Goal: Information Seeking & Learning: Learn about a topic

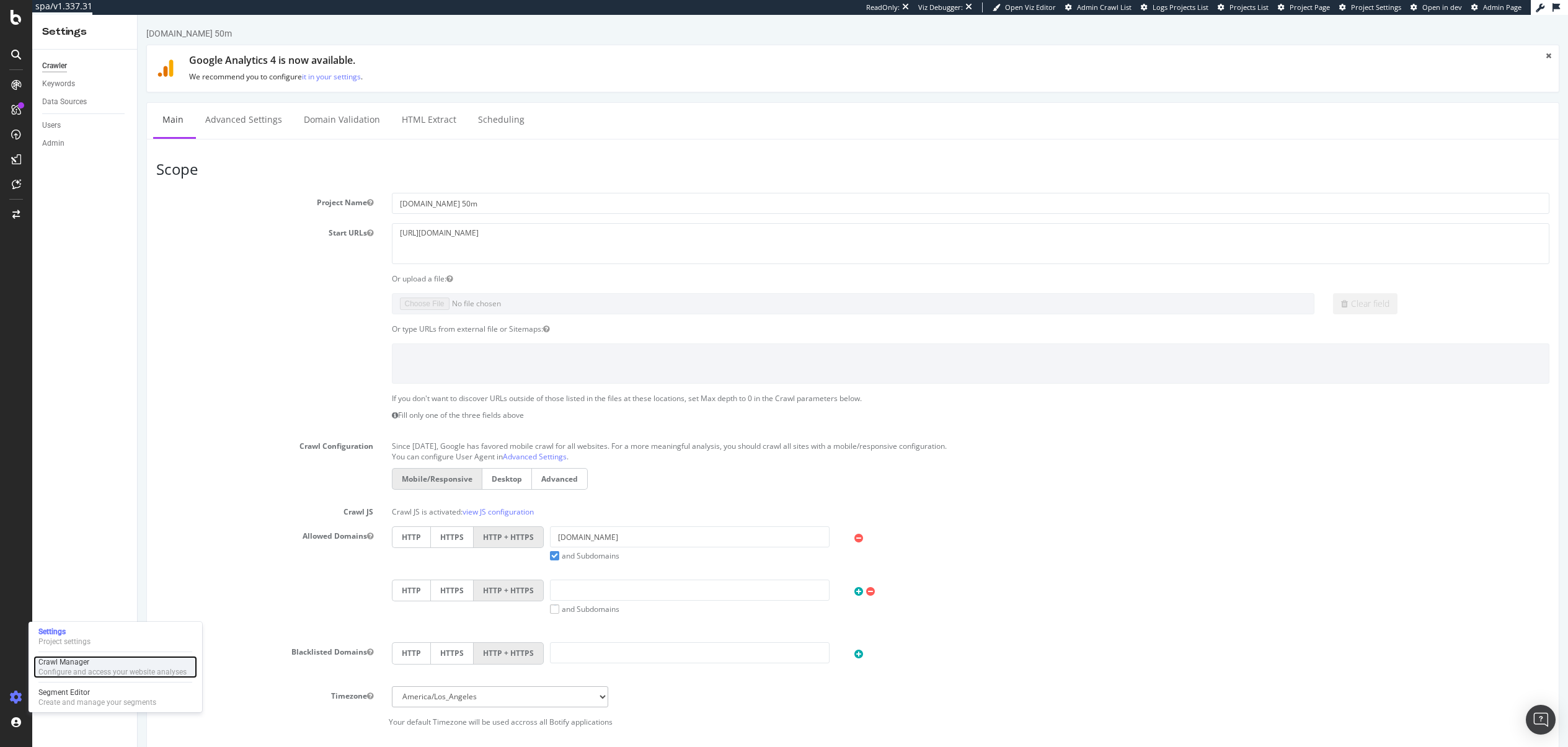
click at [58, 669] on div "Configure and access your website analyses" at bounding box center [112, 671] width 148 height 10
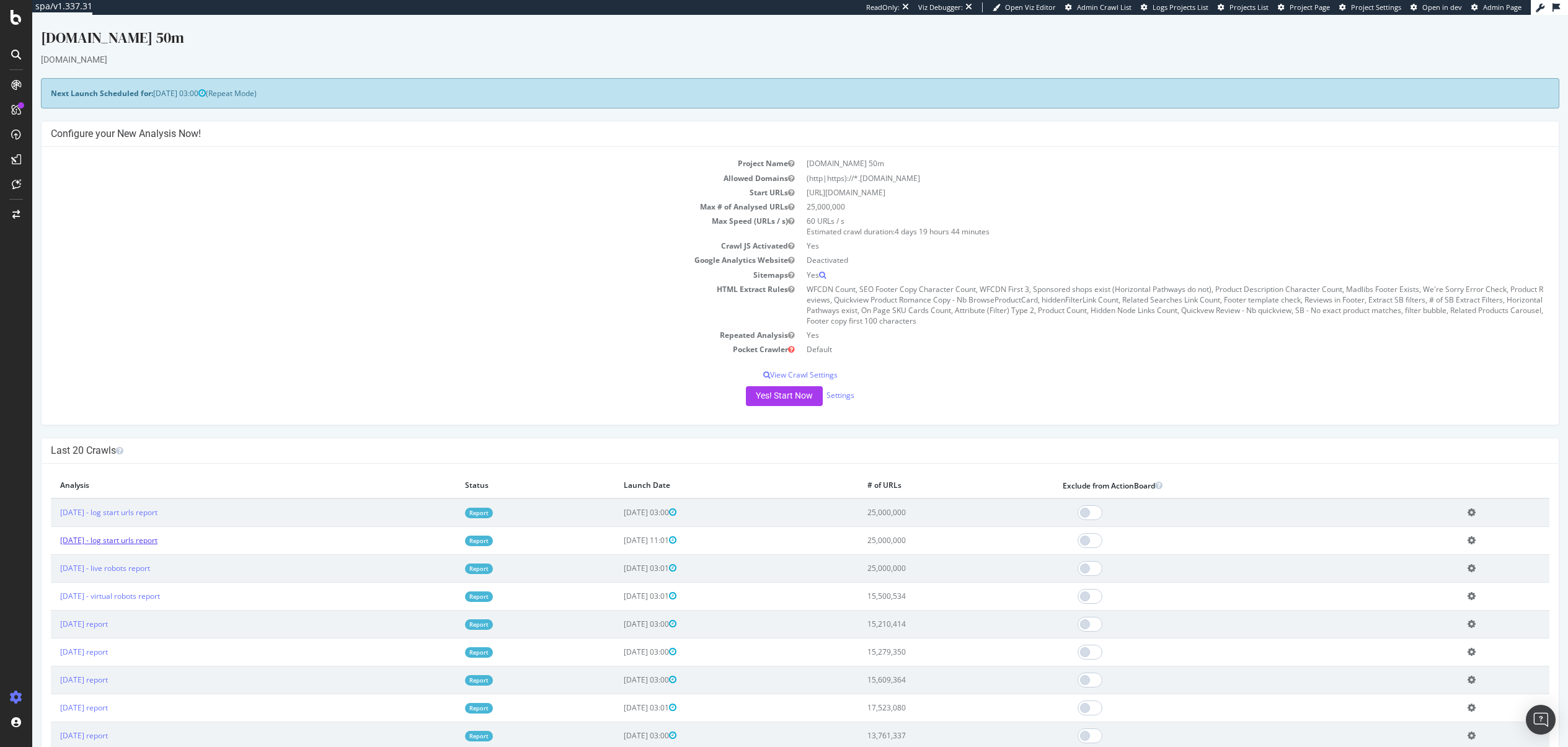
click at [157, 540] on link "[DATE] - log start urls report" at bounding box center [109, 540] width 97 height 10
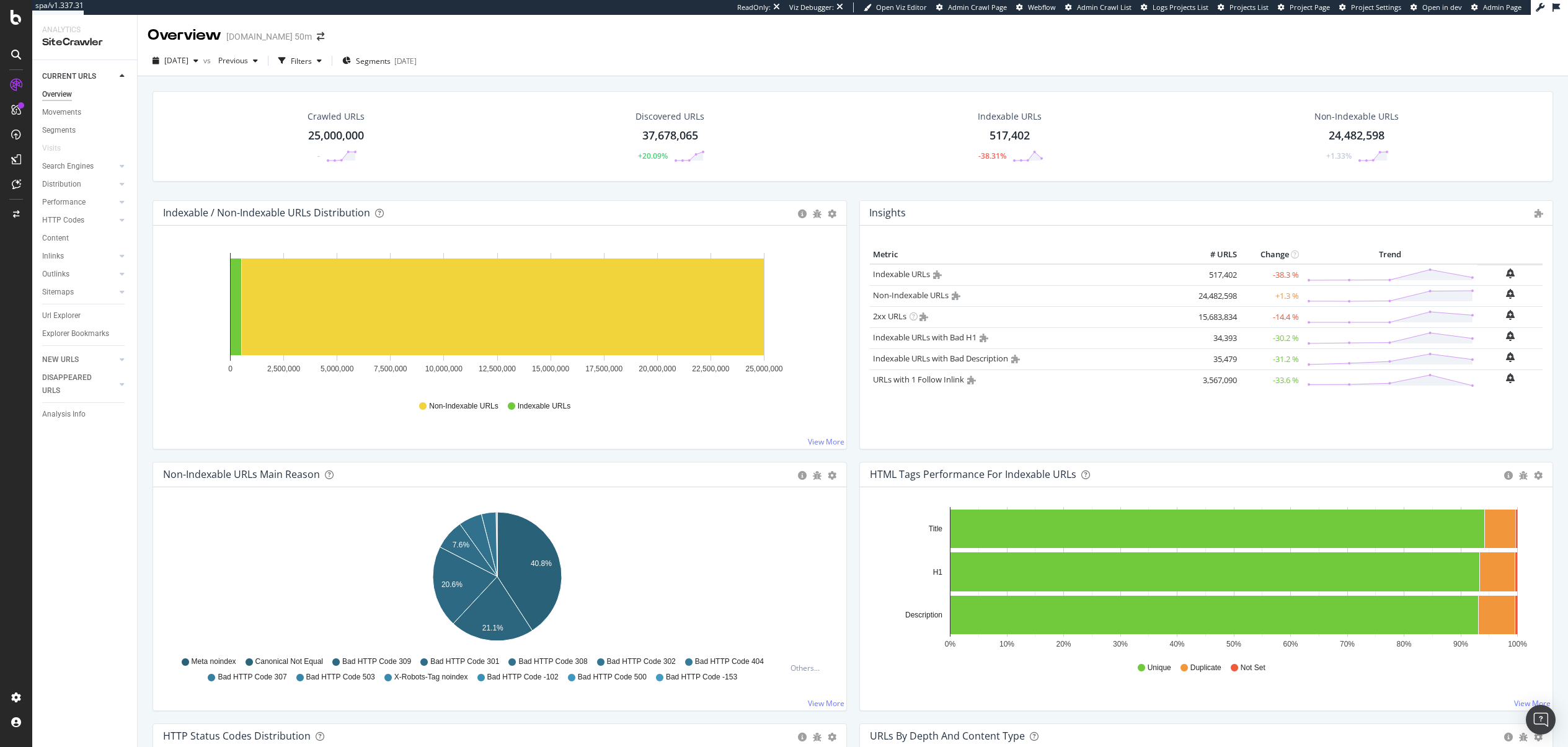
drag, startPoint x: 76, startPoint y: 170, endPoint x: 238, endPoint y: 200, distance: 164.8
click at [76, 170] on div "Search Engines" at bounding box center [68, 166] width 51 height 13
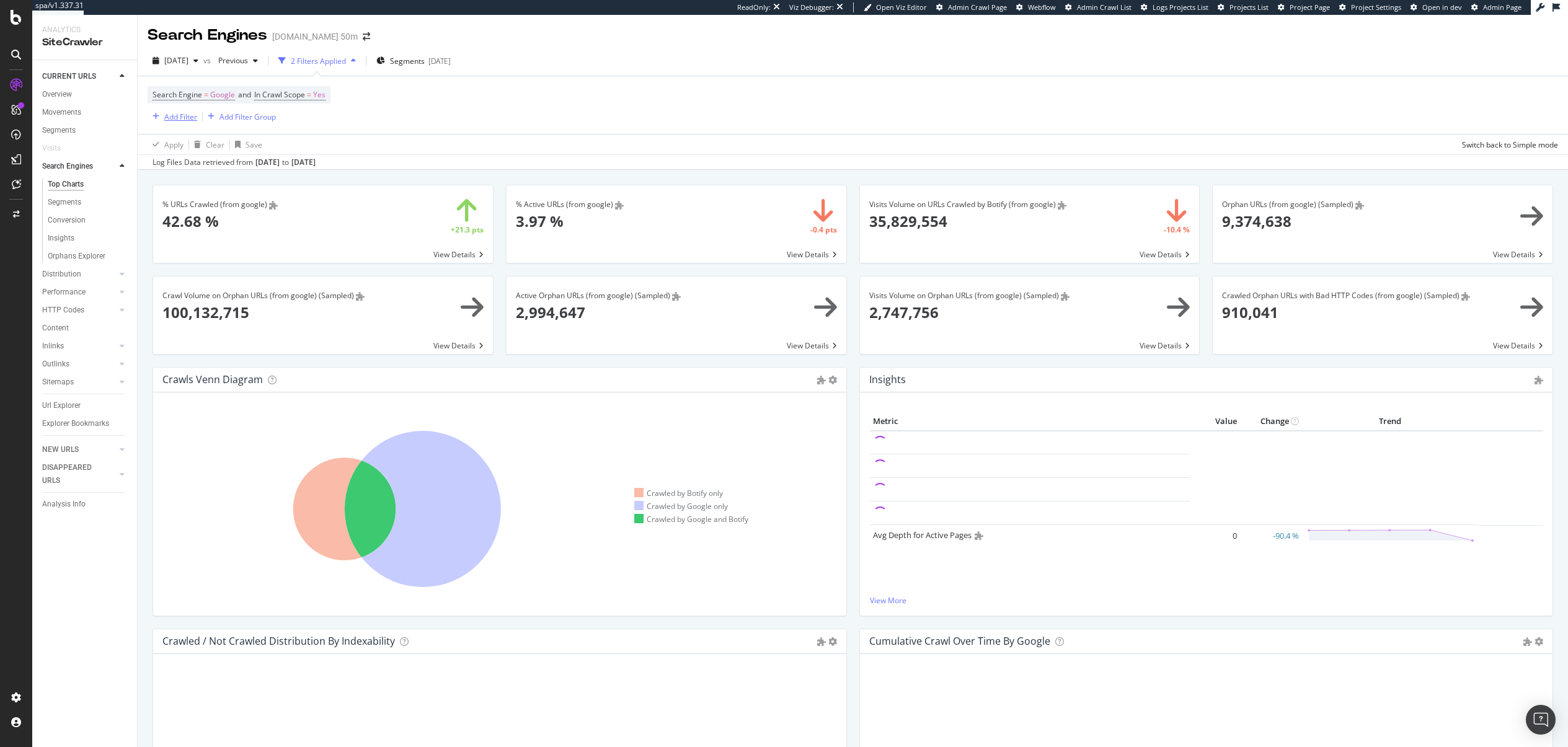
click at [191, 114] on div "Add Filter" at bounding box center [180, 116] width 33 height 10
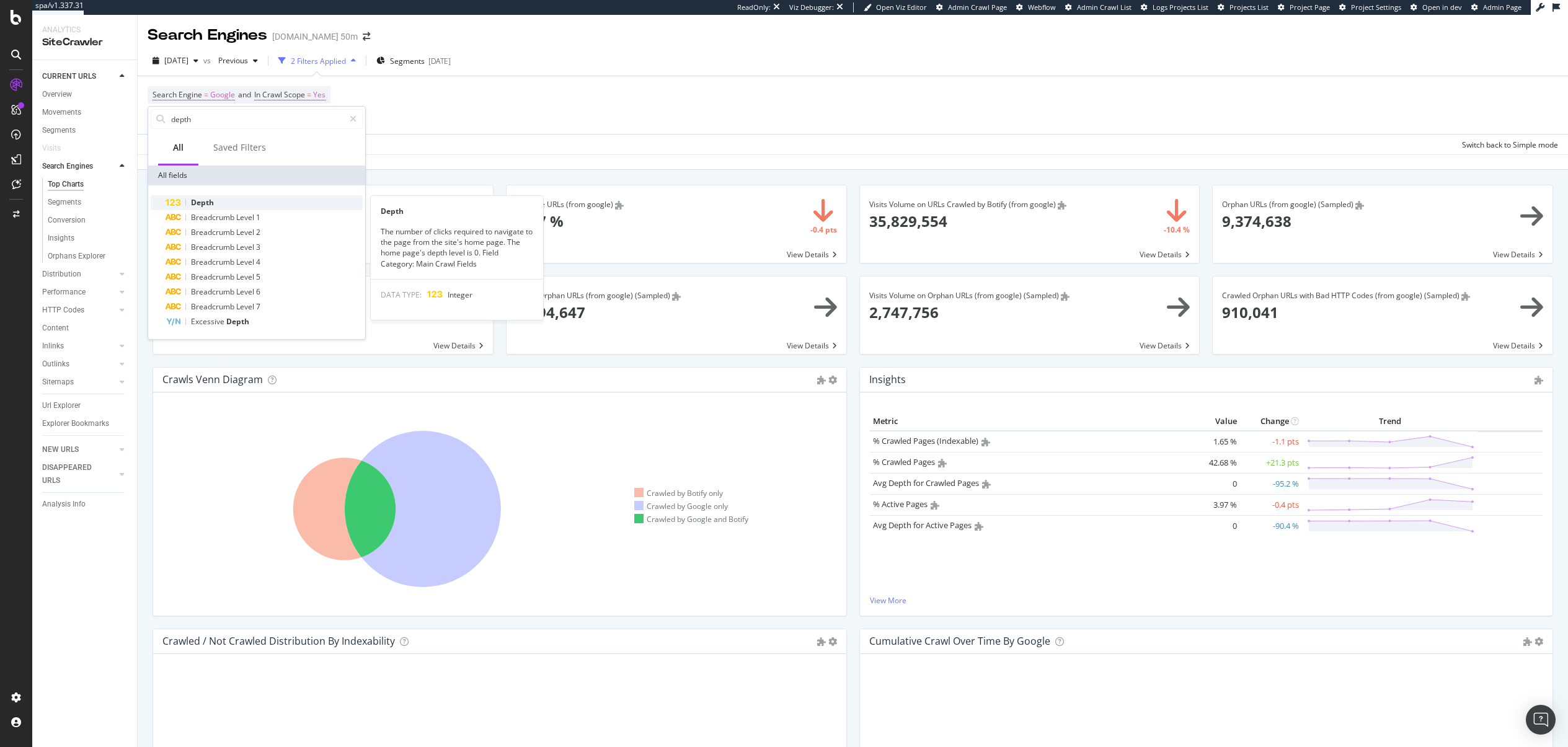
type input "depth"
click at [208, 207] on span "Depth" at bounding box center [202, 202] width 23 height 10
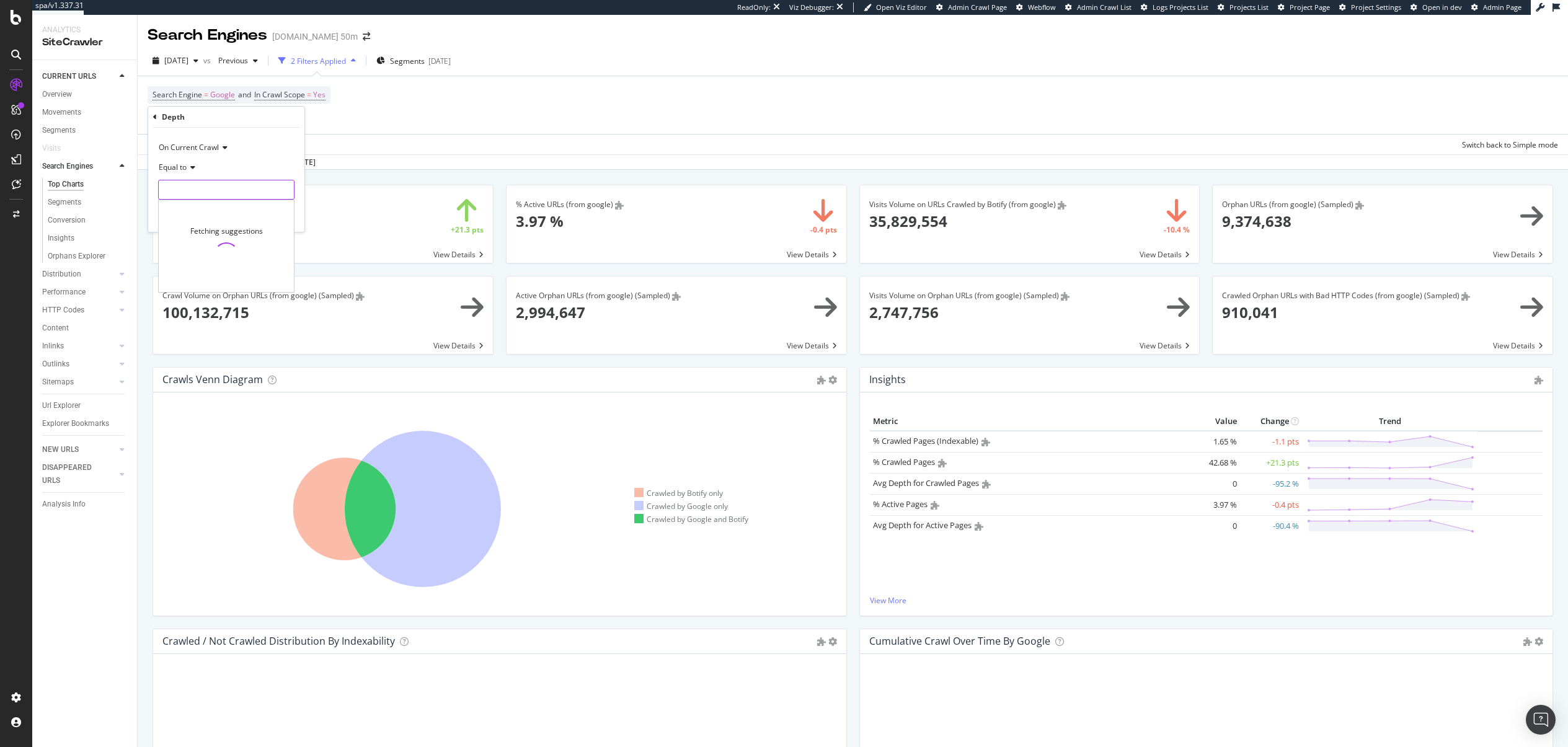
click at [221, 196] on input "number" at bounding box center [226, 189] width 137 height 20
drag, startPoint x: 227, startPoint y: 206, endPoint x: 229, endPoint y: 217, distance: 11.2
click at [229, 217] on div "1 16,004,098 URLS 0 8,995,902 URLS" at bounding box center [227, 212] width 139 height 27
click at [229, 217] on span "0" at bounding box center [200, 219] width 76 height 10
type input "0"
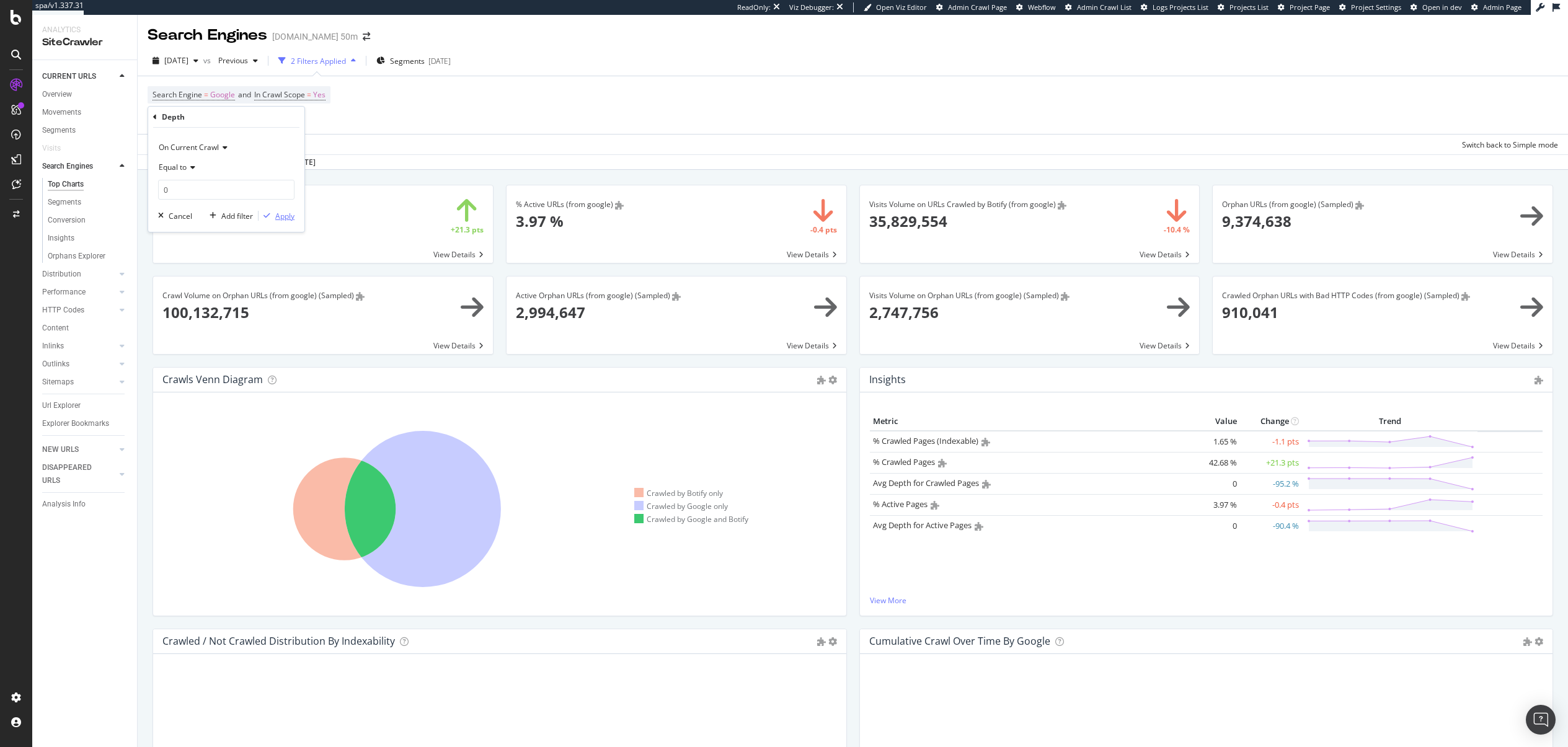
click at [281, 212] on div "Apply" at bounding box center [285, 216] width 19 height 10
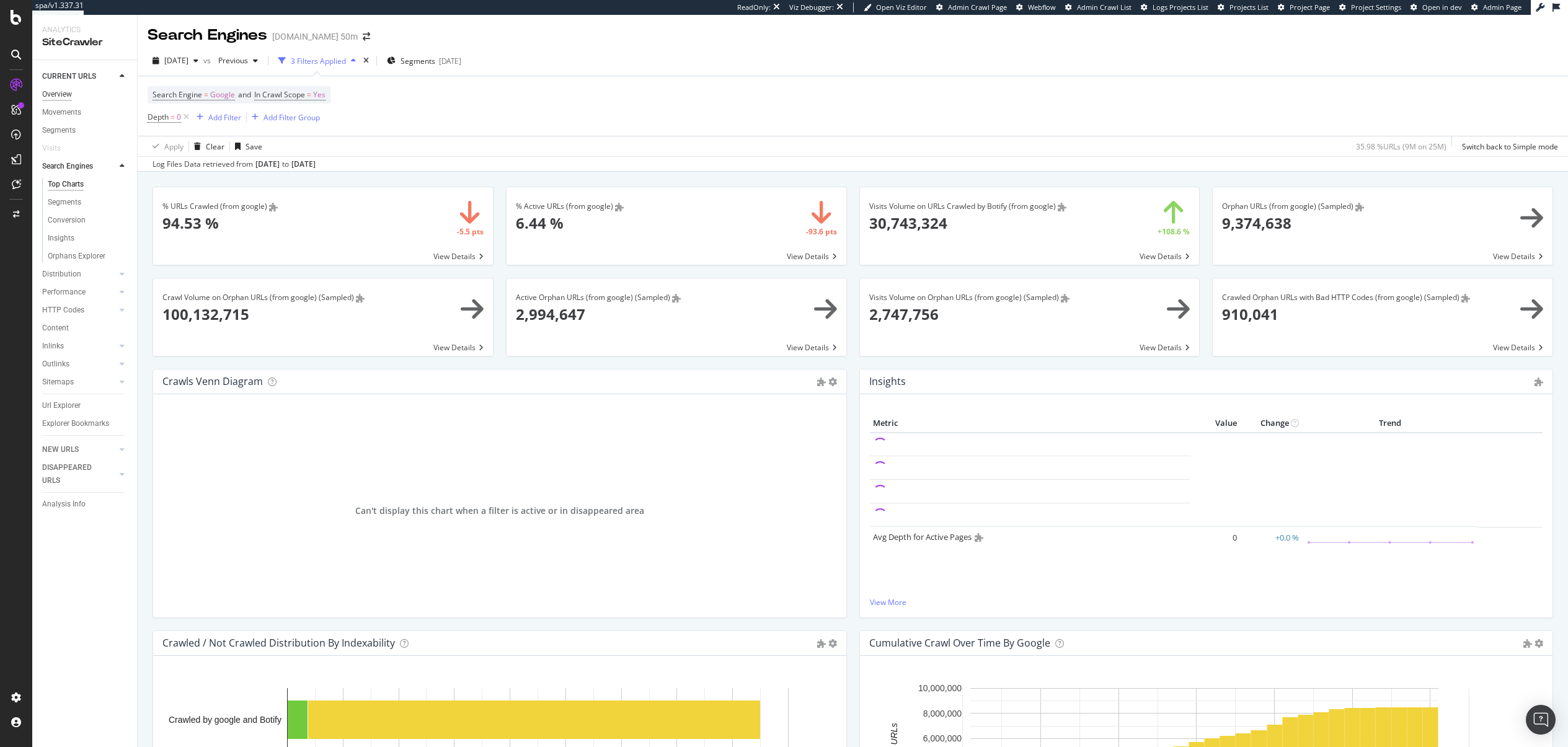
click at [67, 98] on div "Overview" at bounding box center [57, 94] width 30 height 13
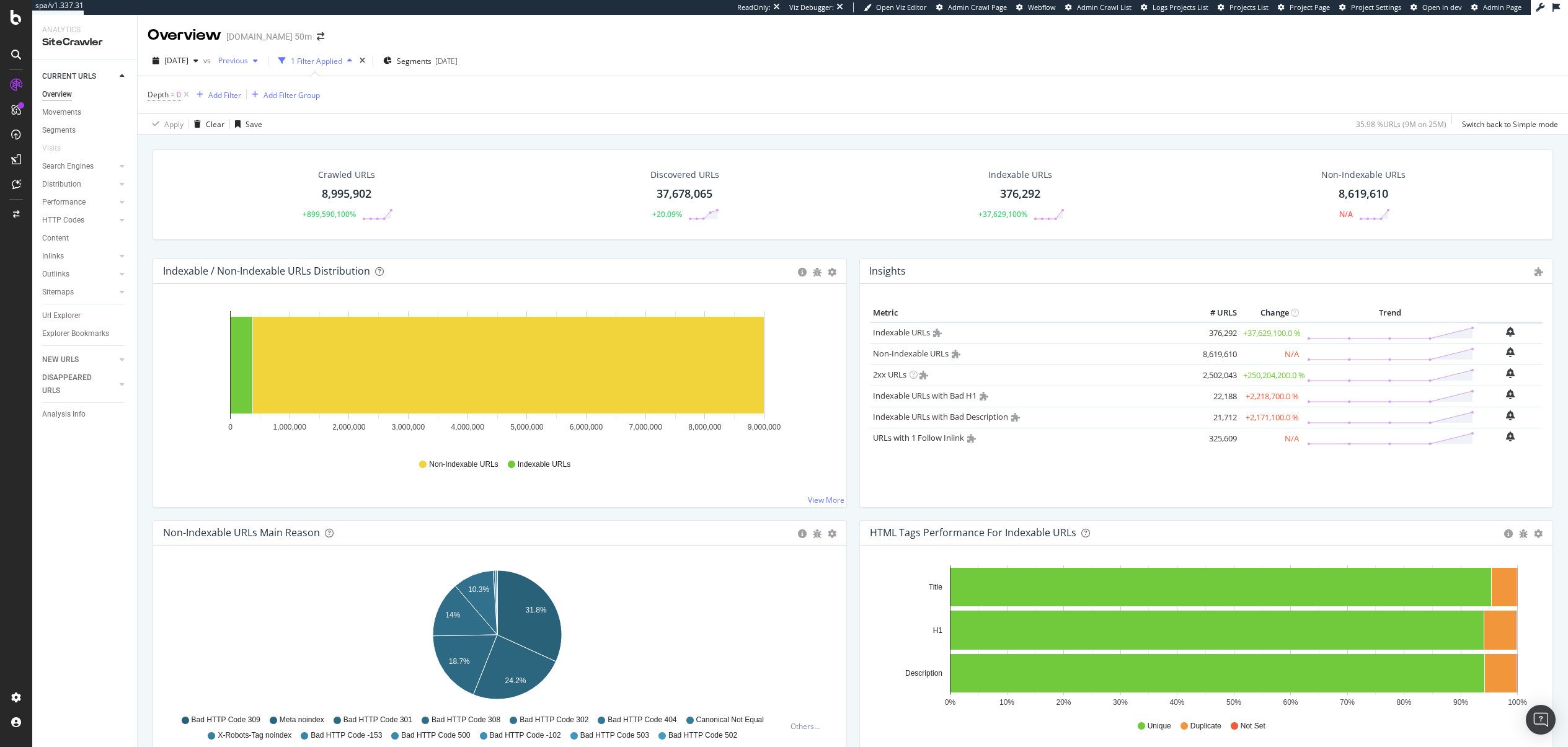
click at [248, 62] on span "Previous" at bounding box center [231, 60] width 35 height 10
click at [455, 132] on div "Apply Clear Save 35.98 % URLs ( 9M on 25M ) Switch back to Simple mode" at bounding box center [853, 124] width 1430 height 21
click at [360, 138] on div "Crawled URLs 8,995,902 +899,590,100% Discovered URLs 37,678,065 +20.09% Indexab…" at bounding box center [853, 500] width 1430 height 732
click at [189, 59] on span "[DATE]" at bounding box center [176, 60] width 24 height 10
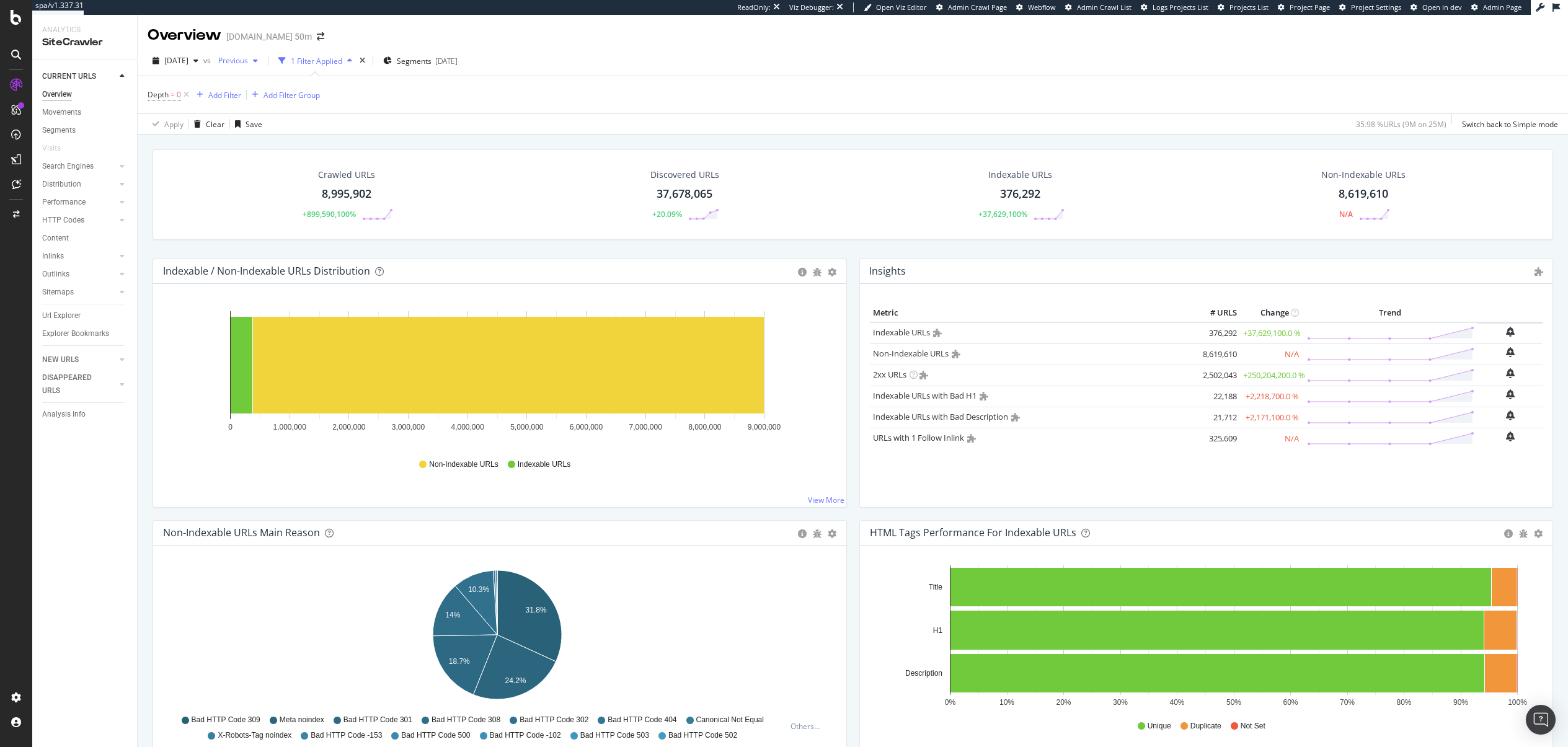
click at [246, 67] on div "Previous" at bounding box center [238, 60] width 50 height 19
click at [150, 146] on div "Crawled URLs 8,995,902 +899,590,100% Discovered URLs 37,678,065 +20.09% Indexab…" at bounding box center [853, 500] width 1430 height 732
click at [71, 360] on div "NEW URLS" at bounding box center [60, 360] width 37 height 13
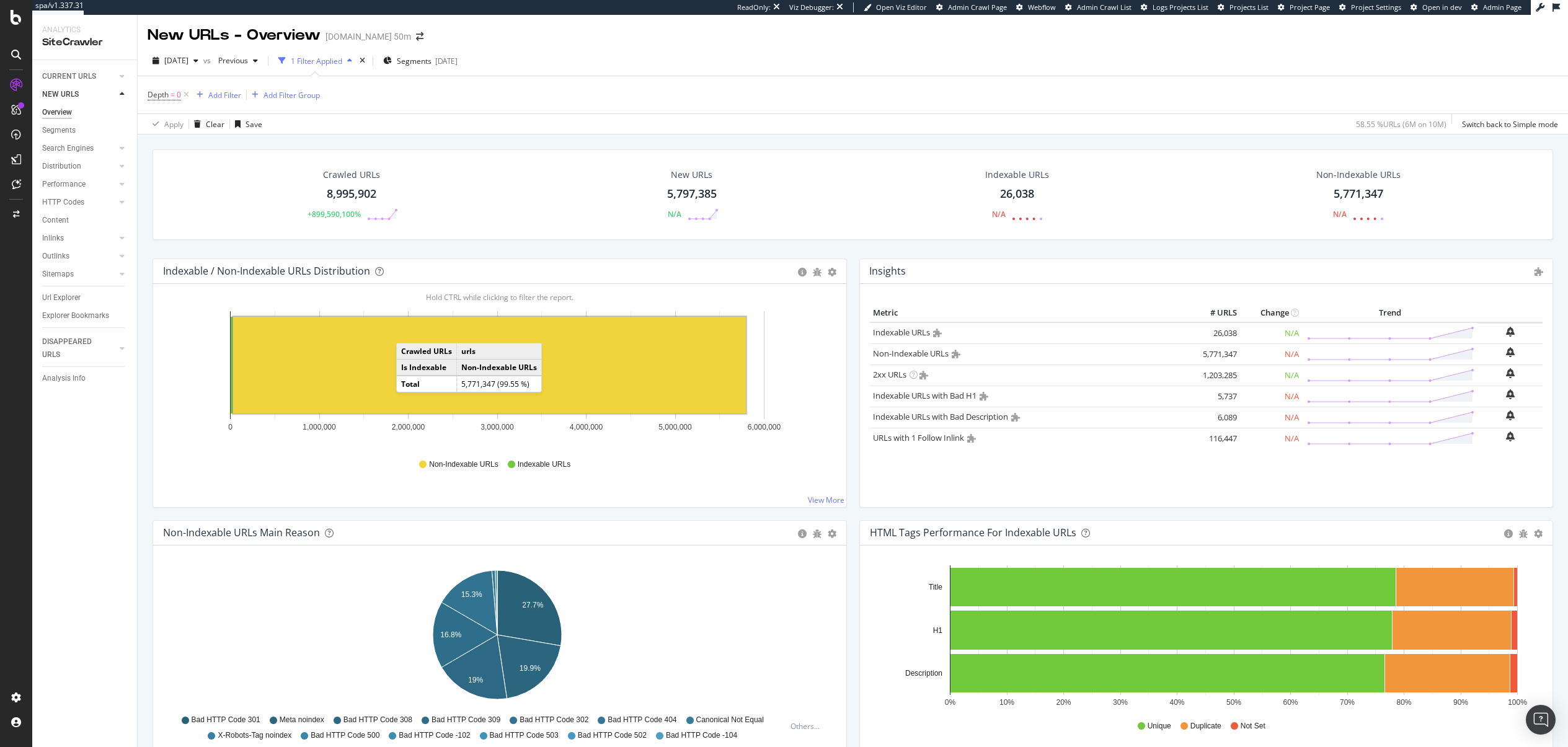
drag, startPoint x: 73, startPoint y: 134, endPoint x: 268, endPoint y: 176, distance: 199.5
click at [73, 134] on div "Segments" at bounding box center [59, 130] width 33 height 13
